Goal: Transaction & Acquisition: Purchase product/service

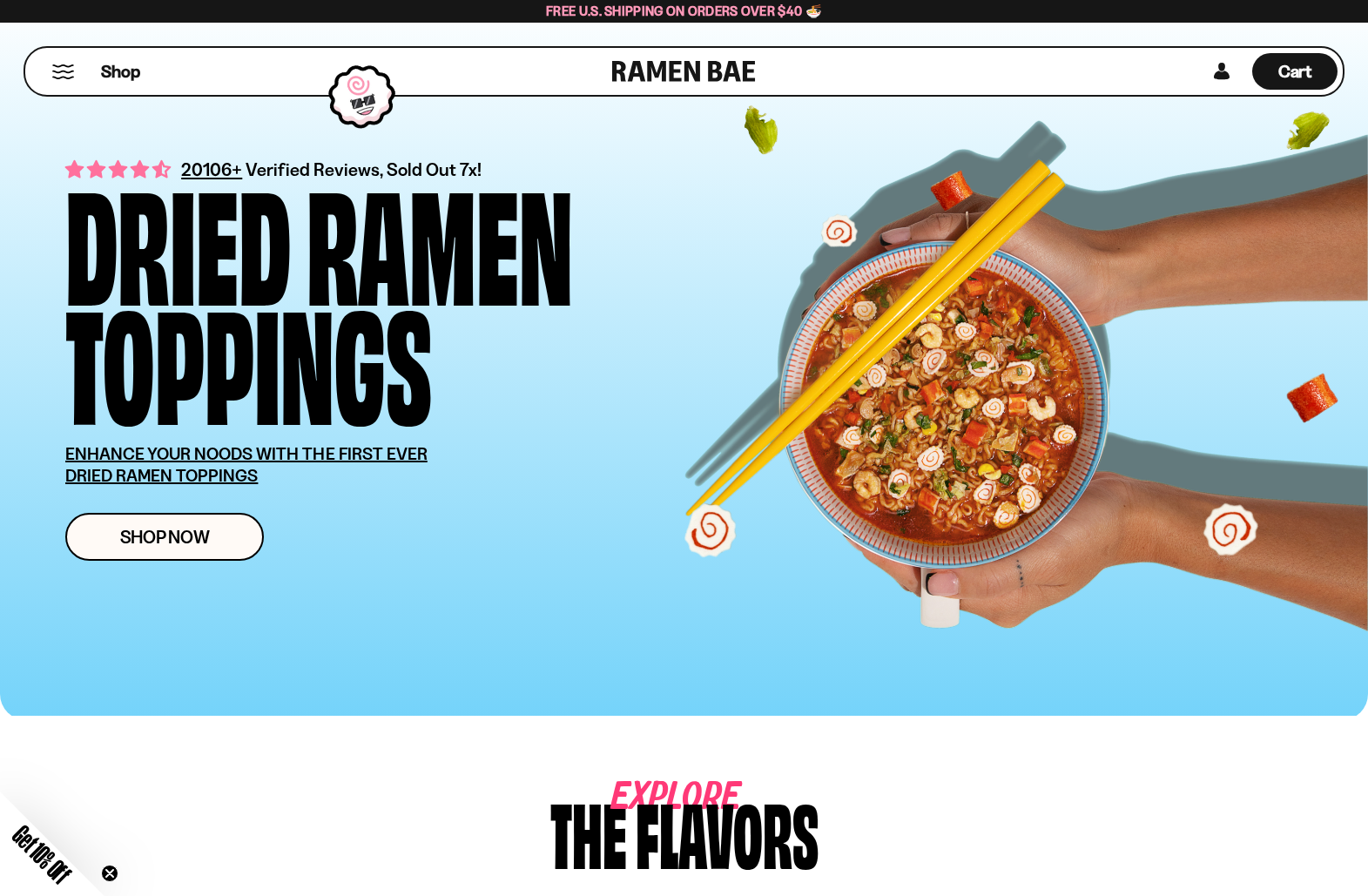
click at [66, 69] on button "Mobile Menu Trigger" at bounding box center [62, 72] width 24 height 15
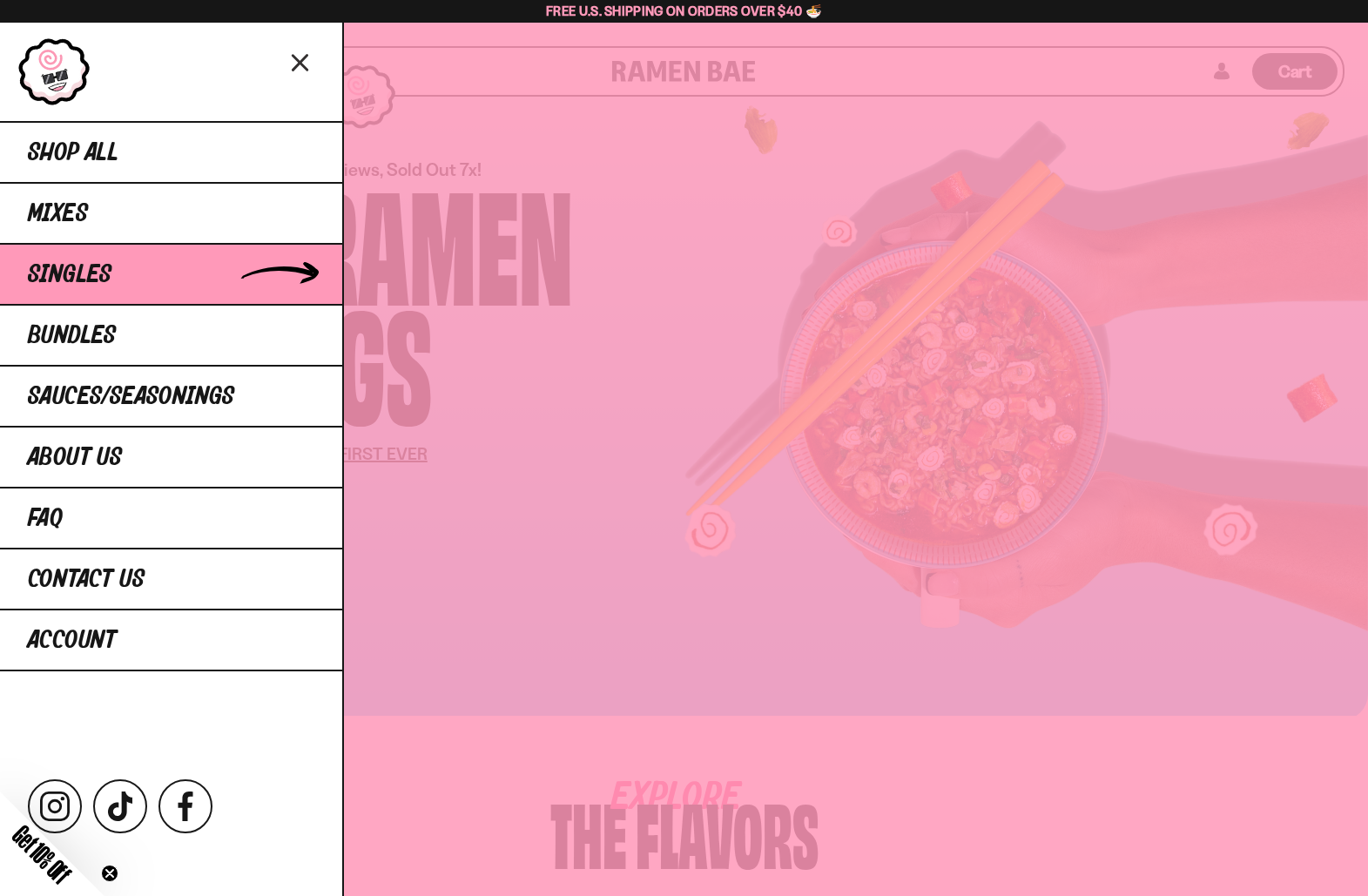
click at [83, 284] on span "Singles" at bounding box center [70, 276] width 84 height 26
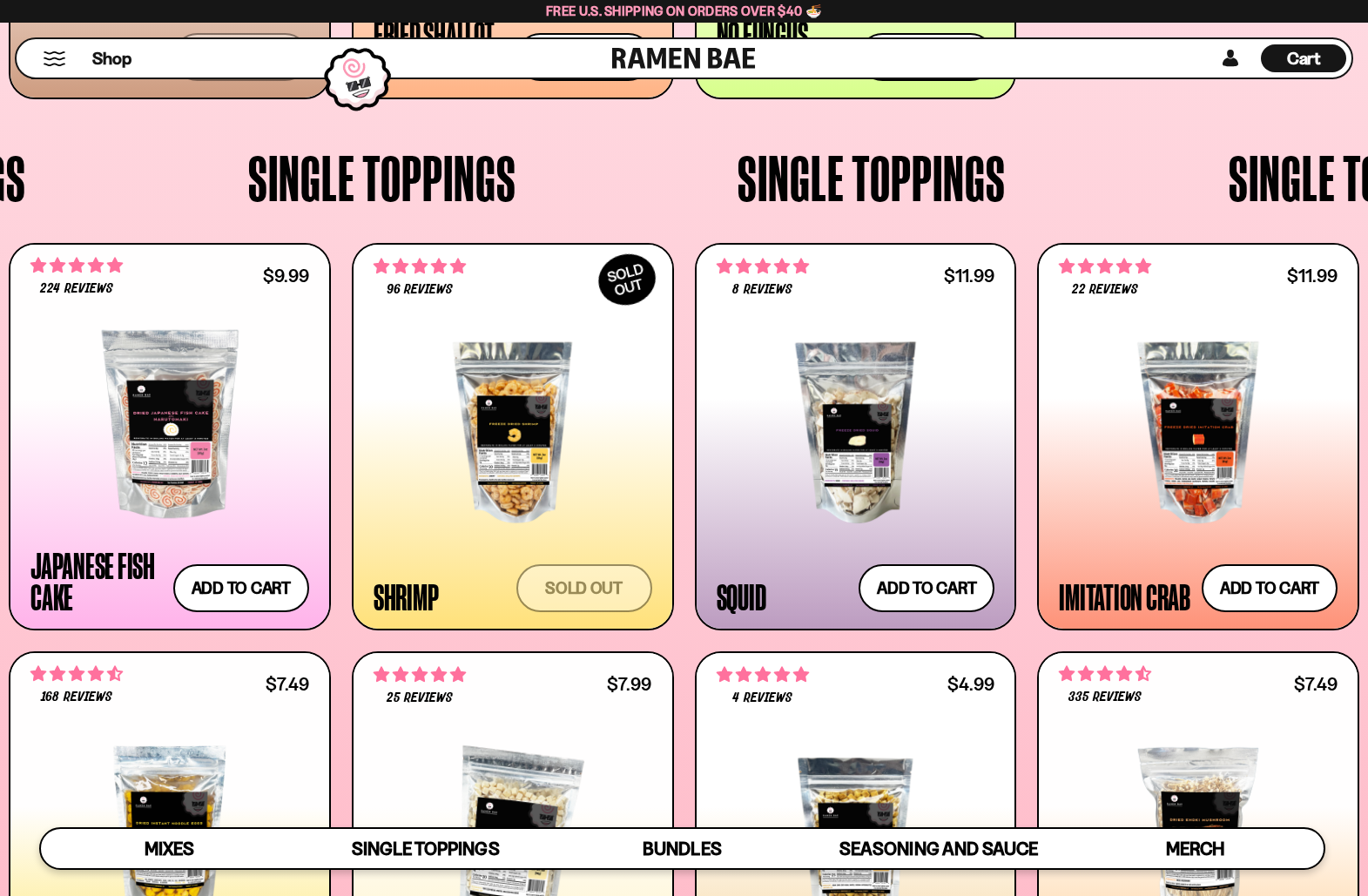
scroll to position [227, 0]
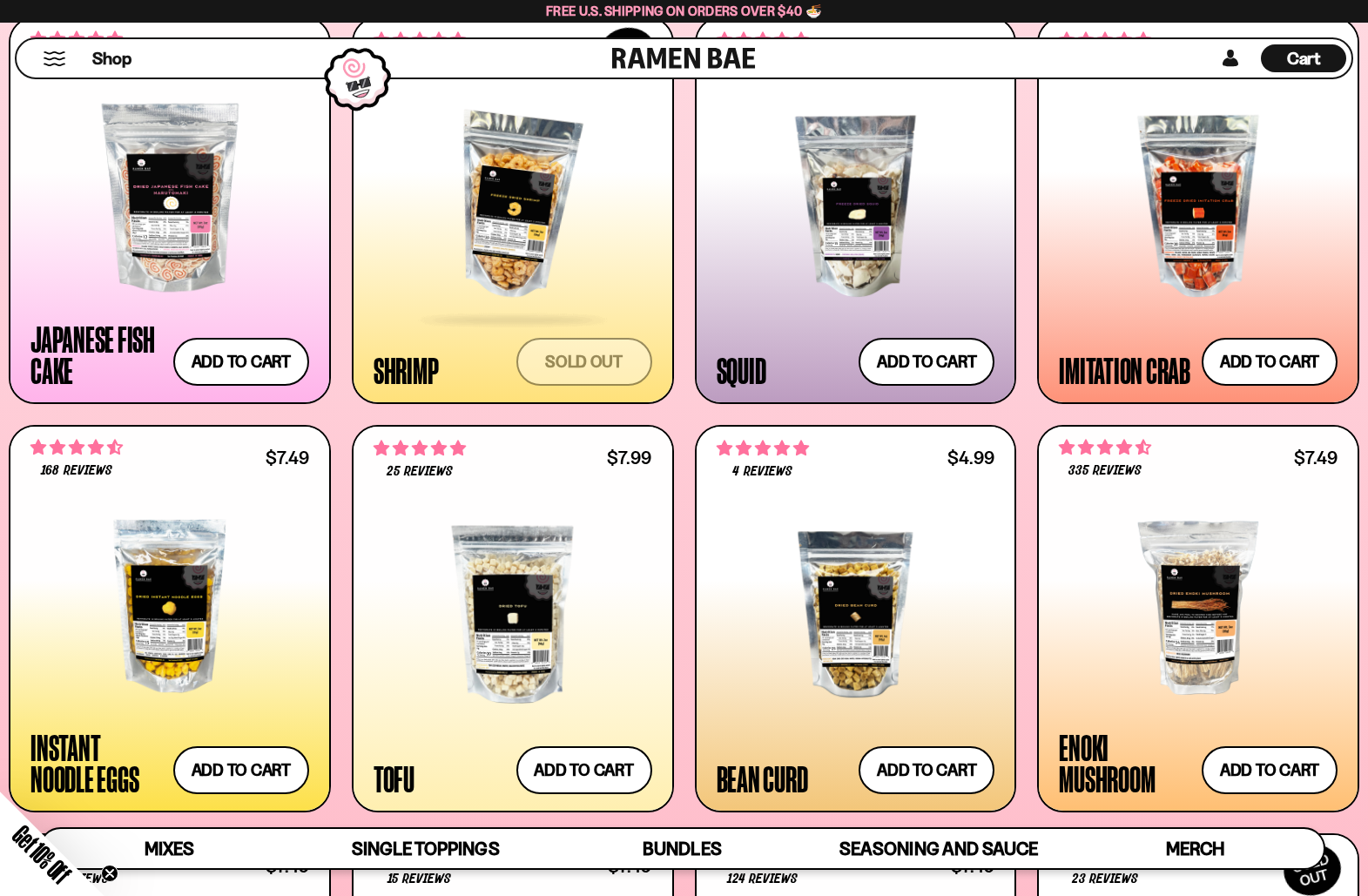
click at [518, 223] on div at bounding box center [513, 205] width 279 height 209
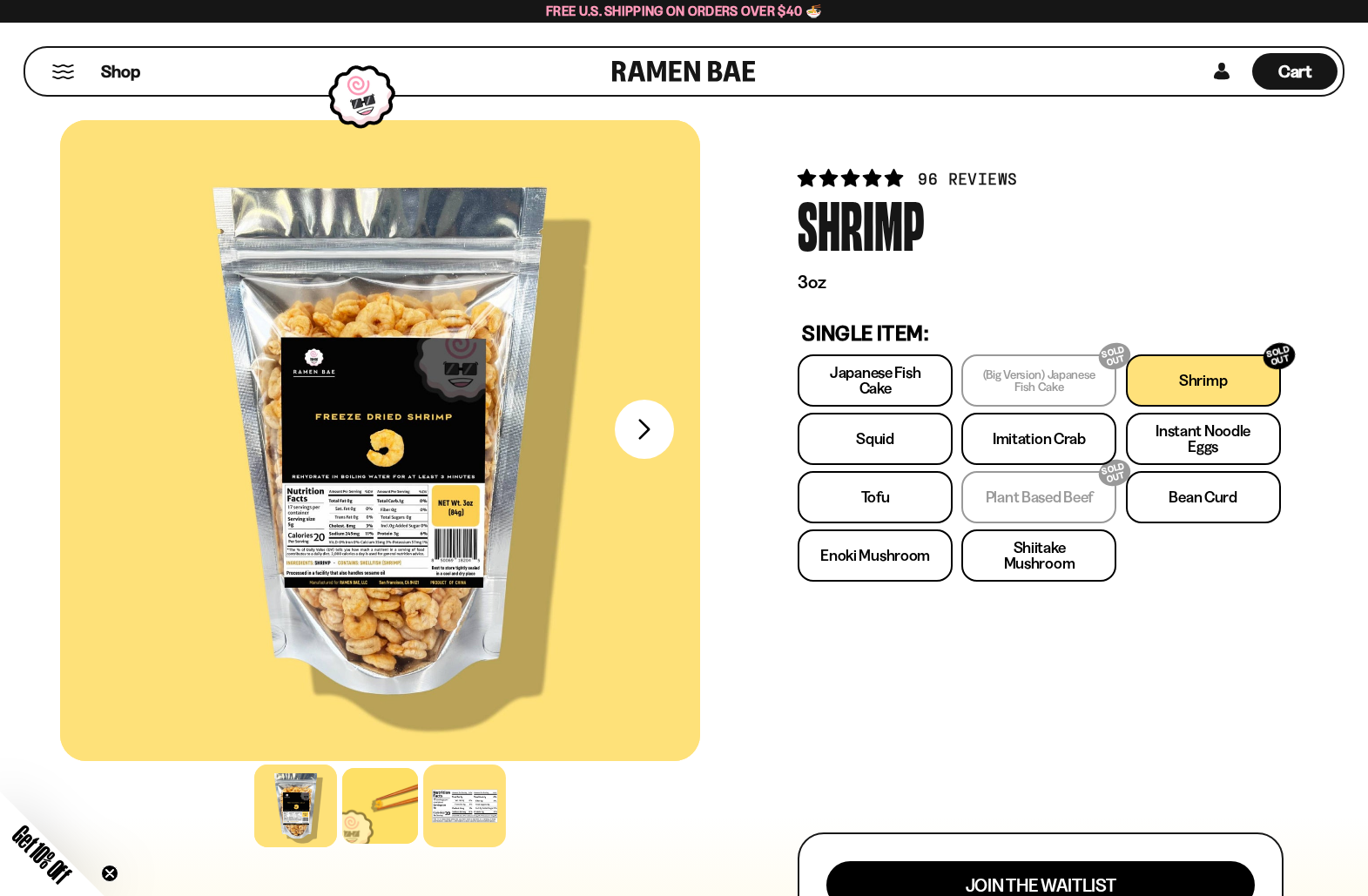
click at [470, 809] on div at bounding box center [464, 806] width 83 height 83
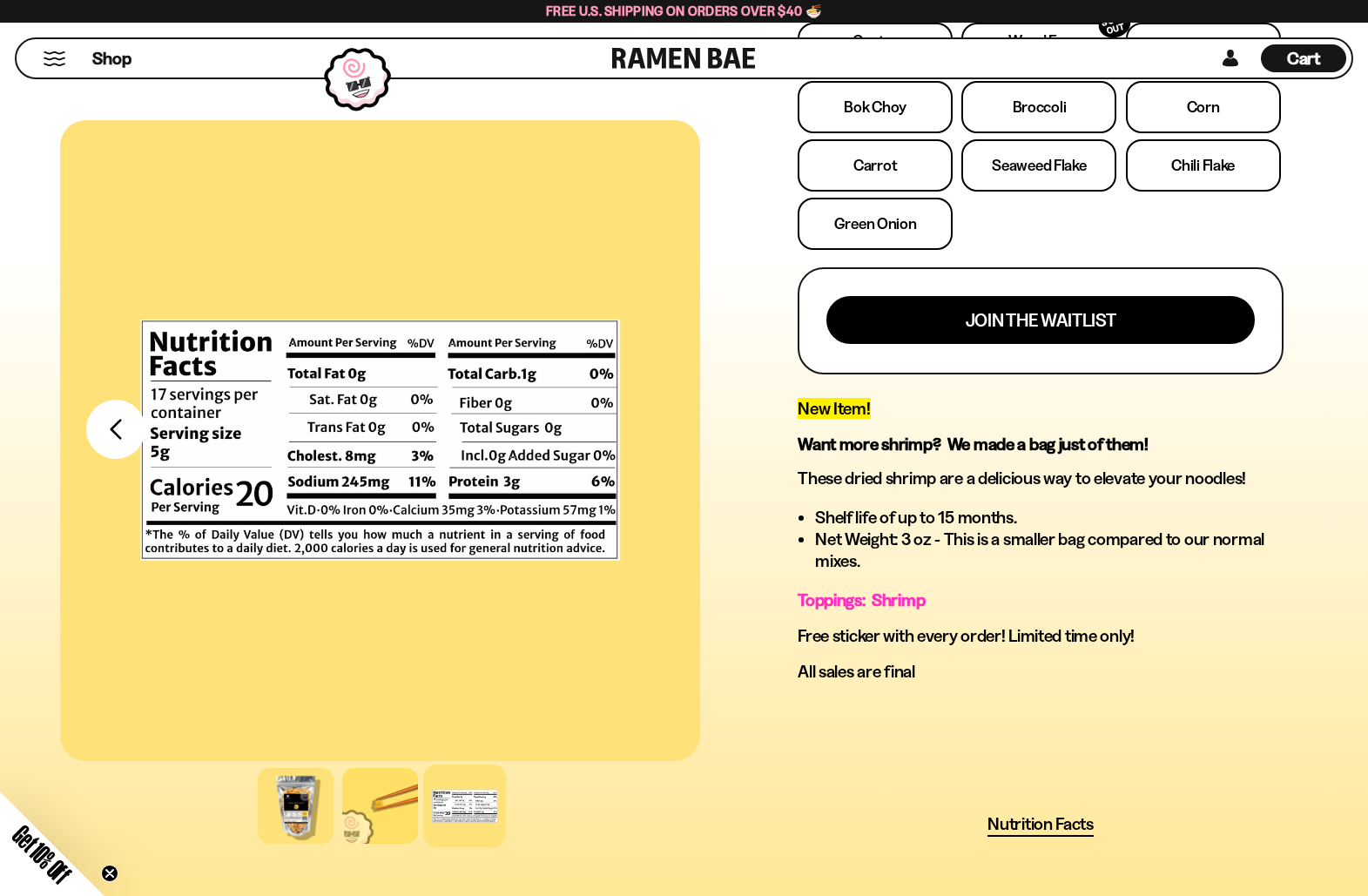
scroll to position [620, 0]
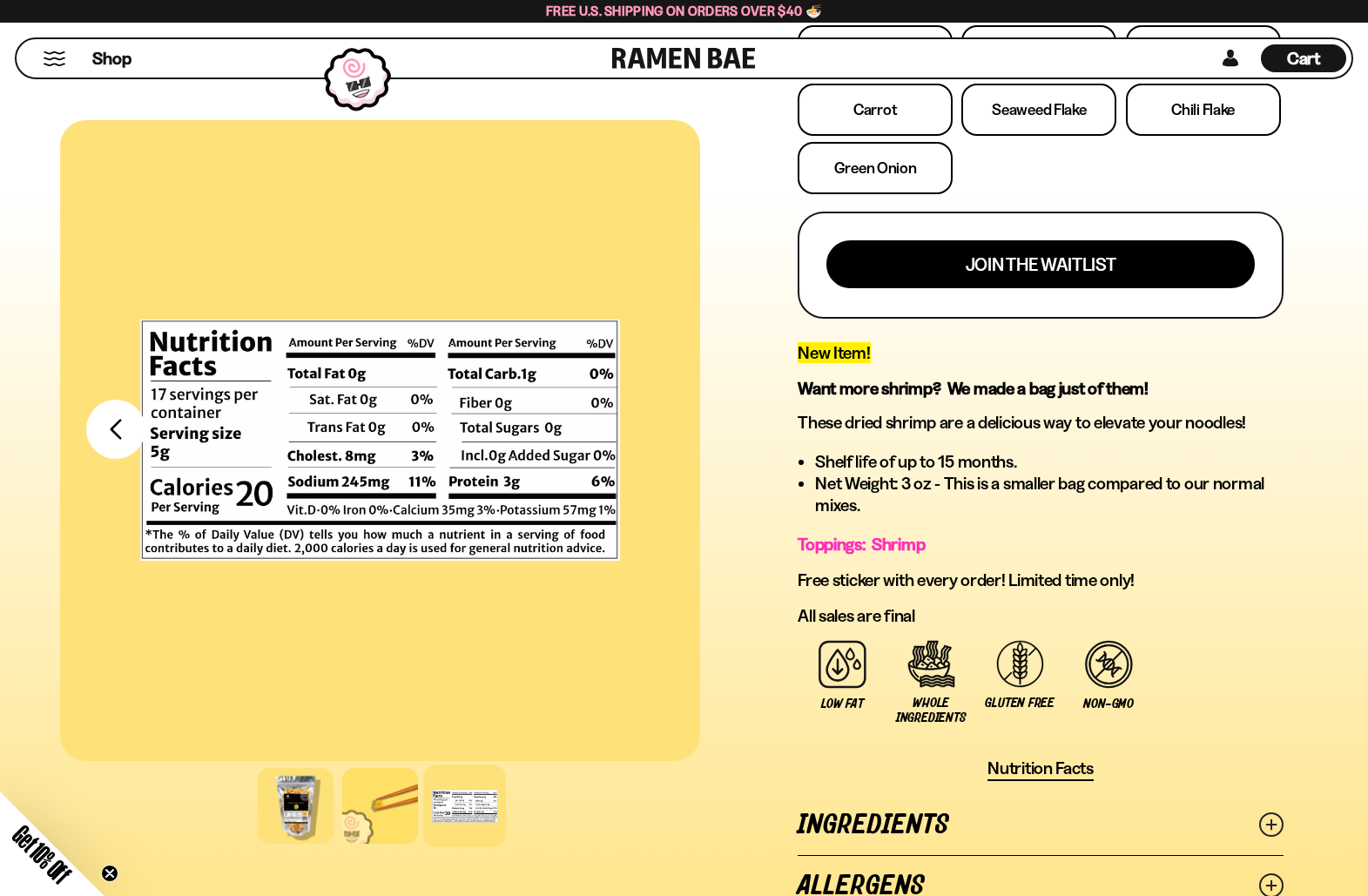
click at [453, 523] on div at bounding box center [380, 440] width 640 height 641
click at [598, 628] on div at bounding box center [380, 440] width 640 height 641
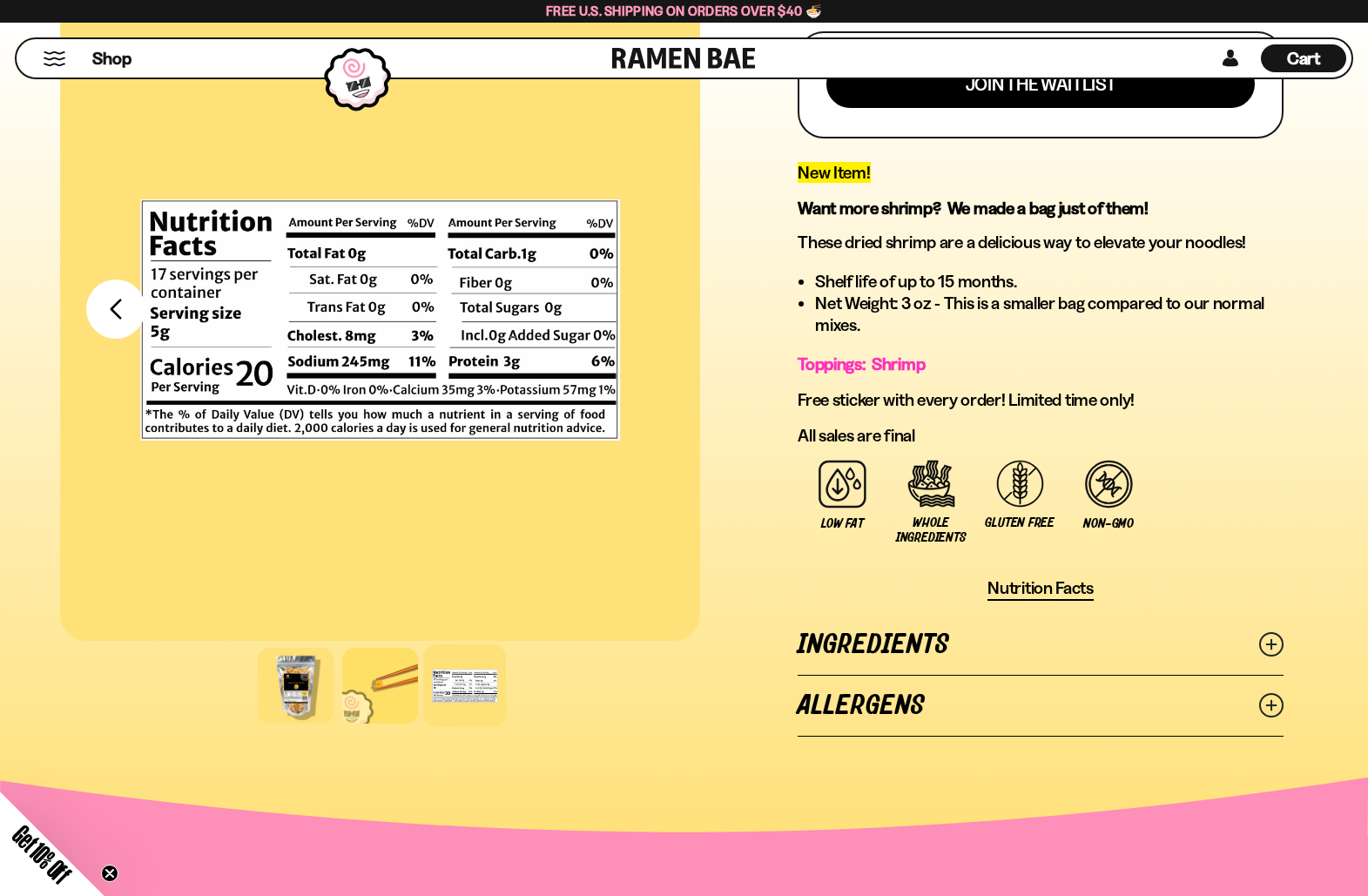
scroll to position [998, 0]
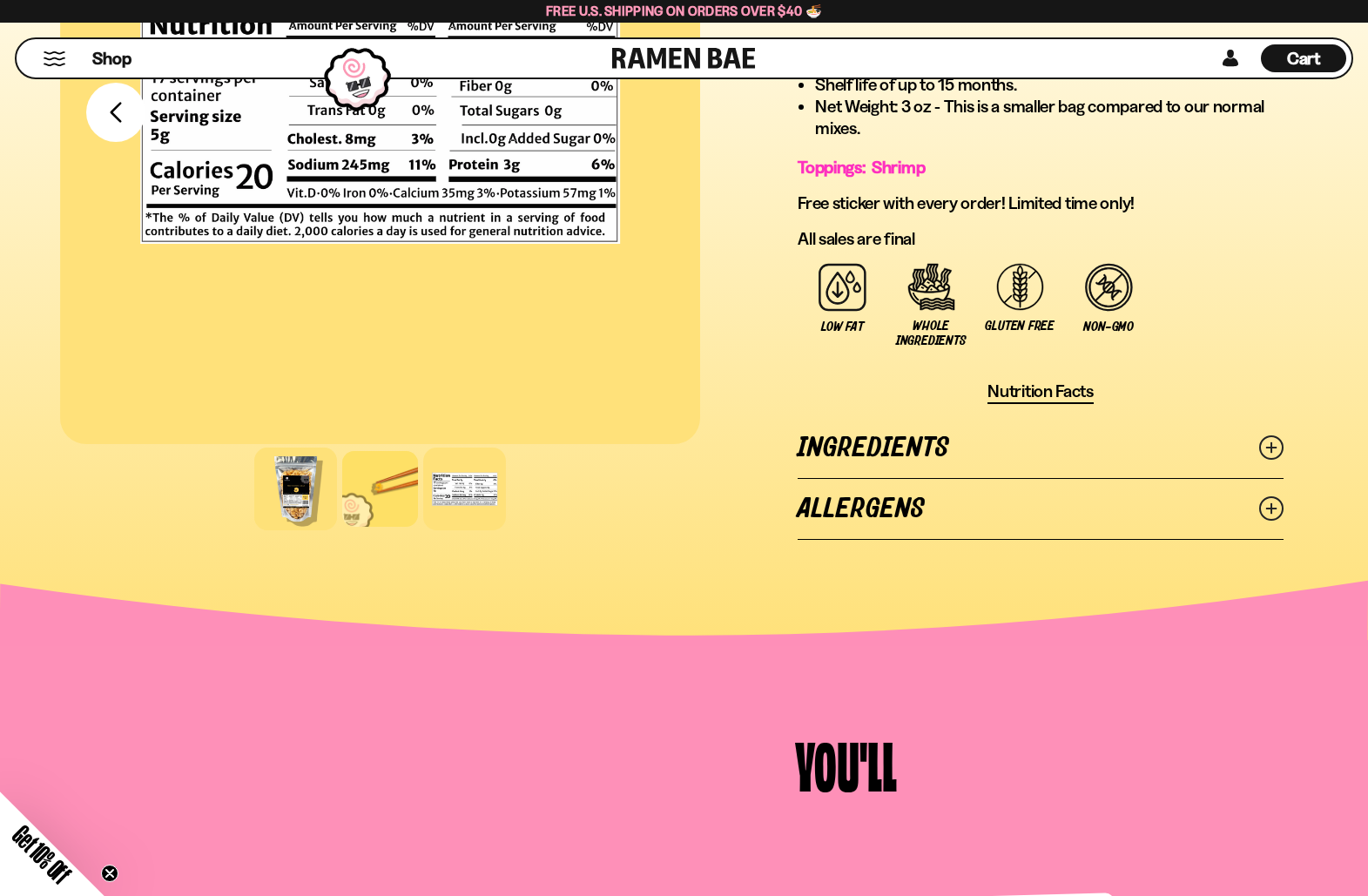
click at [305, 496] on div at bounding box center [296, 489] width 83 height 83
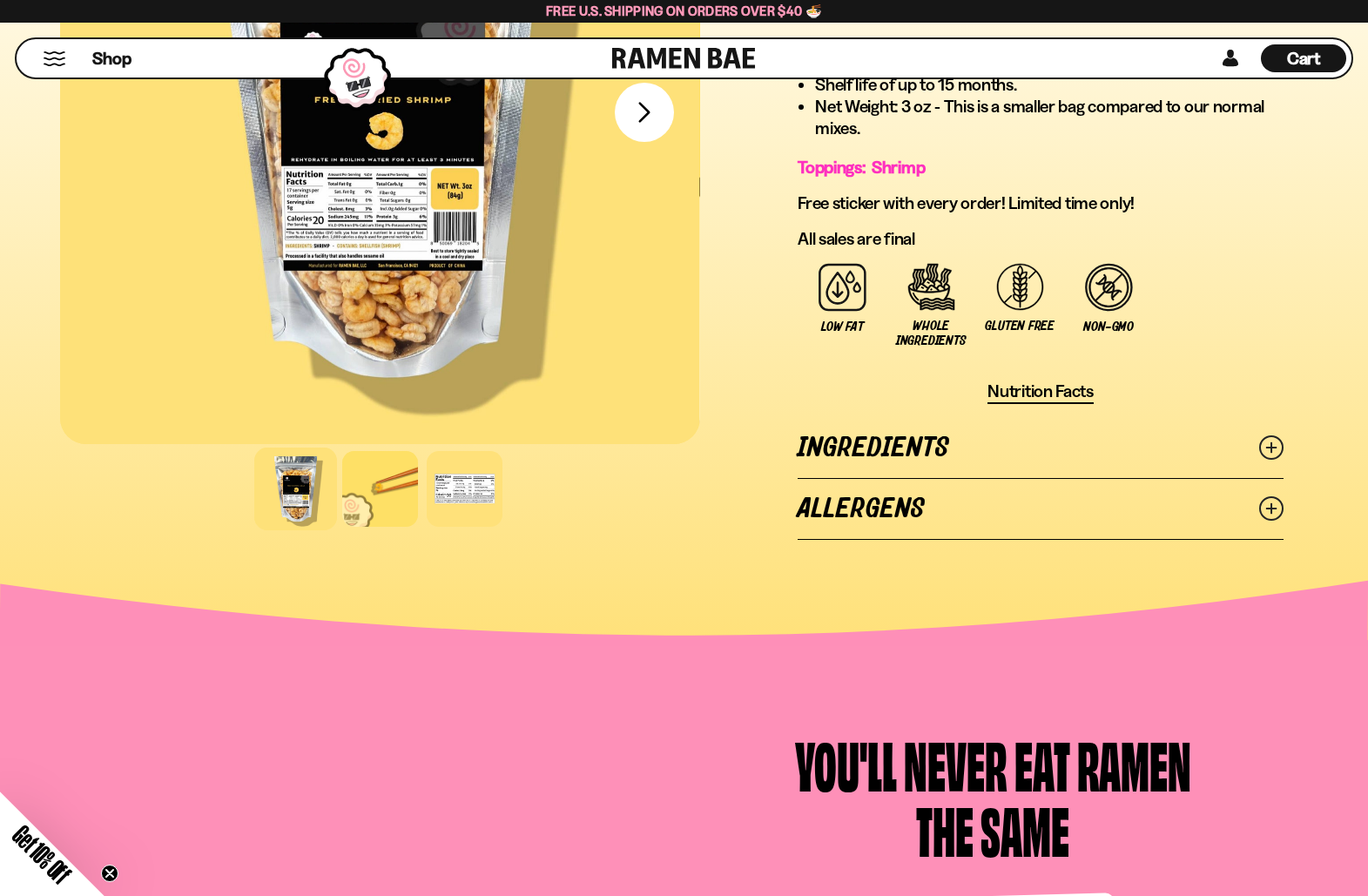
click at [453, 237] on div at bounding box center [380, 124] width 640 height 641
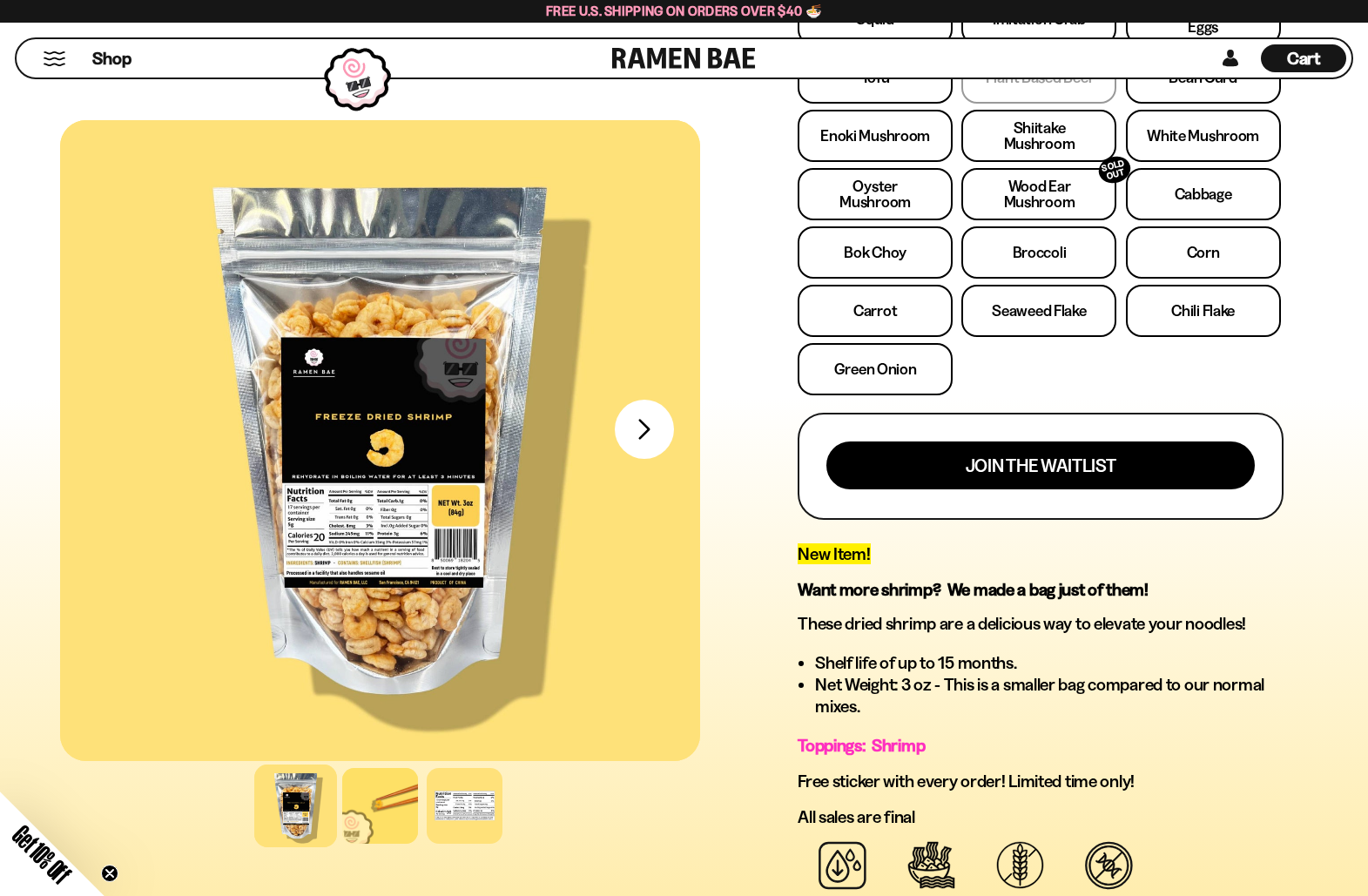
scroll to position [362, 0]
